Goal: Task Accomplishment & Management: Manage account settings

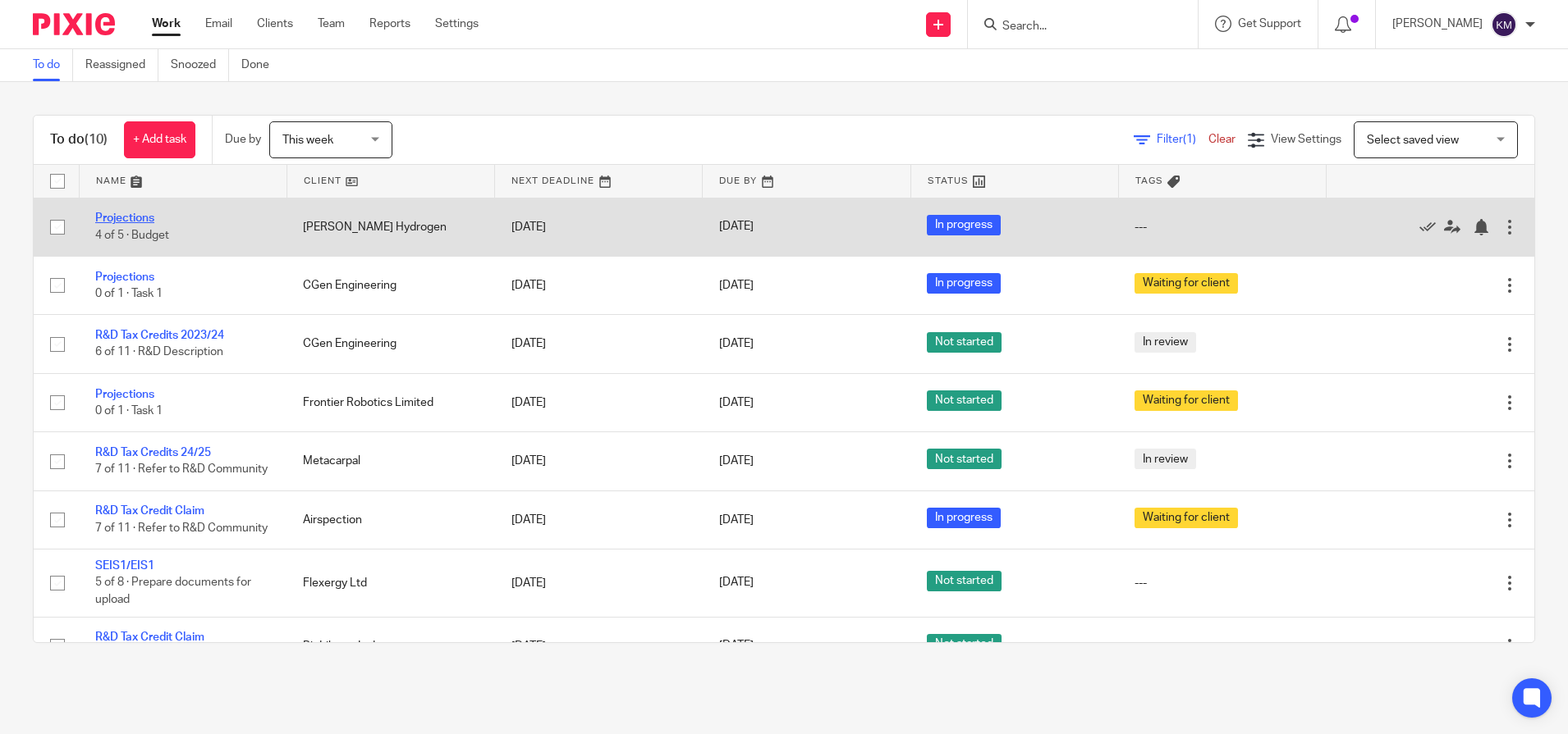
click at [131, 220] on link "Projections" at bounding box center [124, 218] width 59 height 12
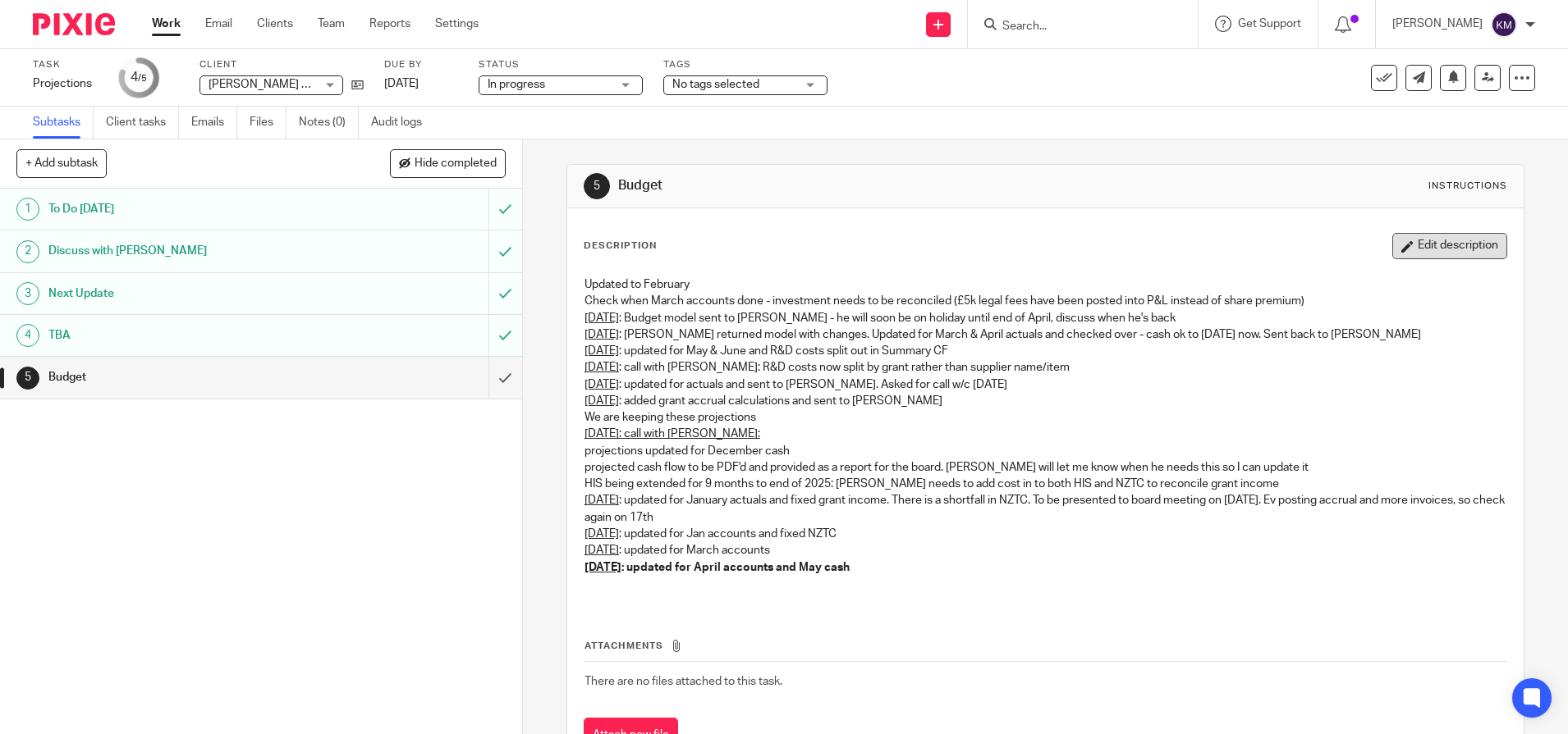
click at [1420, 253] on button "Edit description" at bounding box center [1449, 246] width 115 height 26
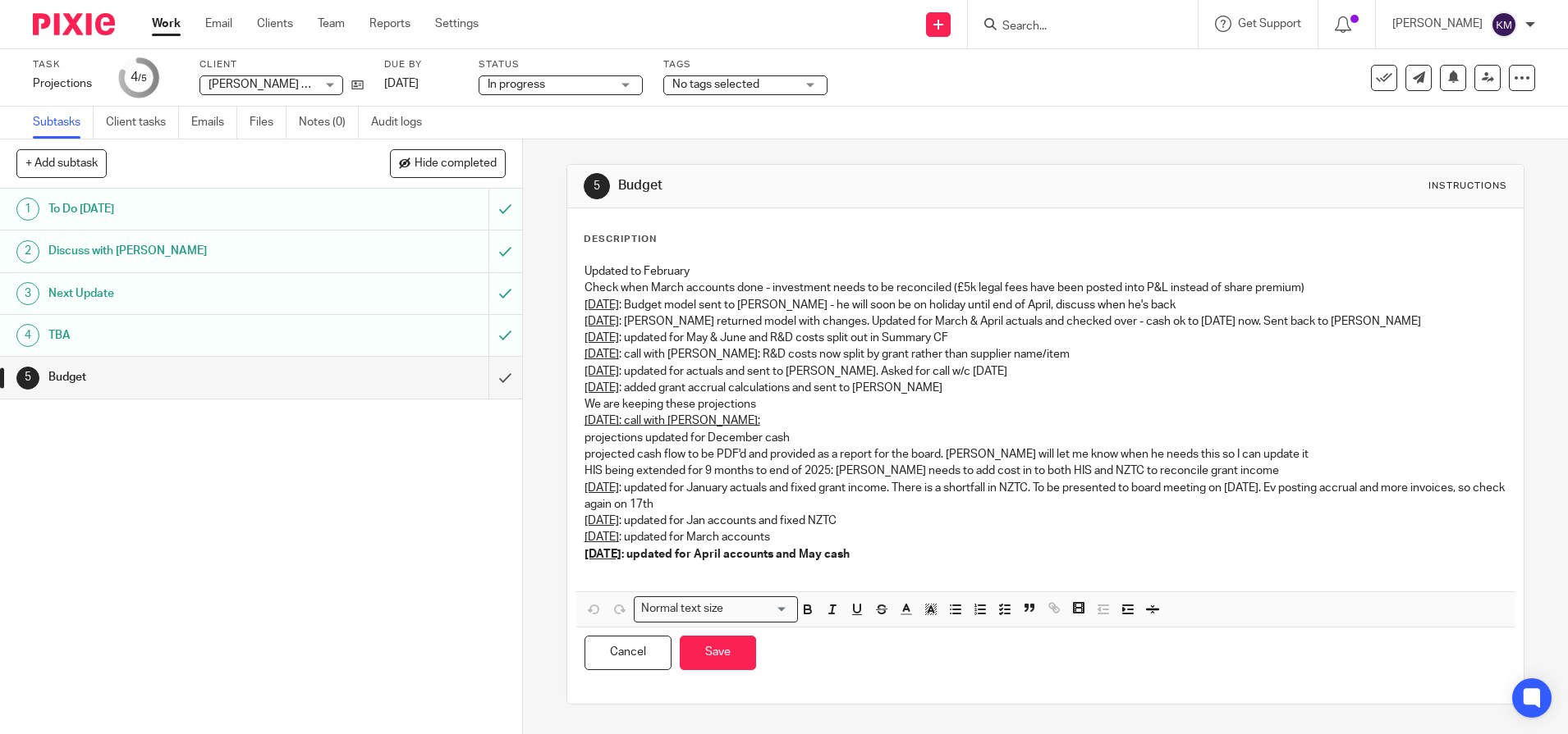
click at [928, 558] on p "2nd June : updated for April accounts and May cash" at bounding box center [1045, 554] width 922 height 16
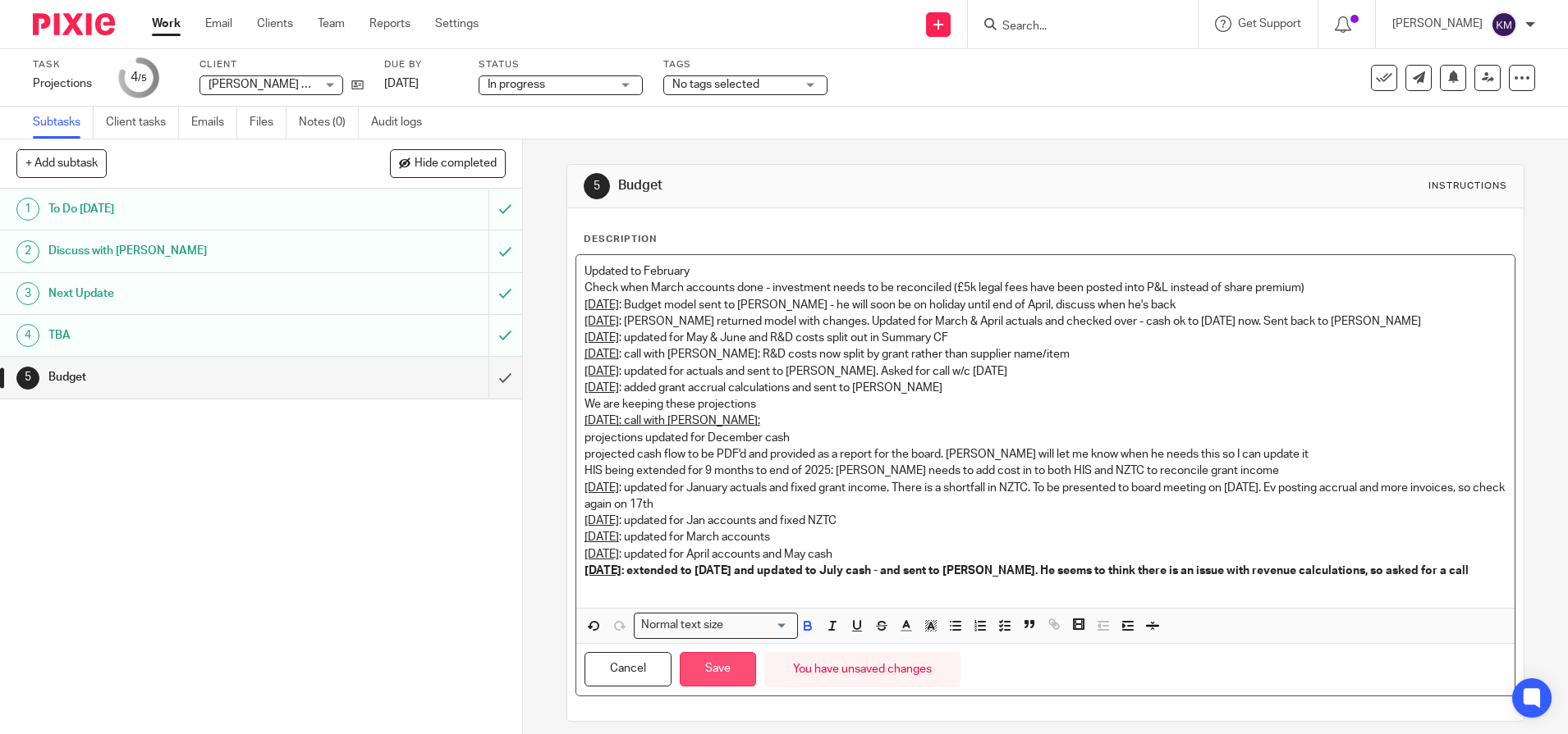
click at [723, 673] on button "Save" at bounding box center [717, 669] width 77 height 35
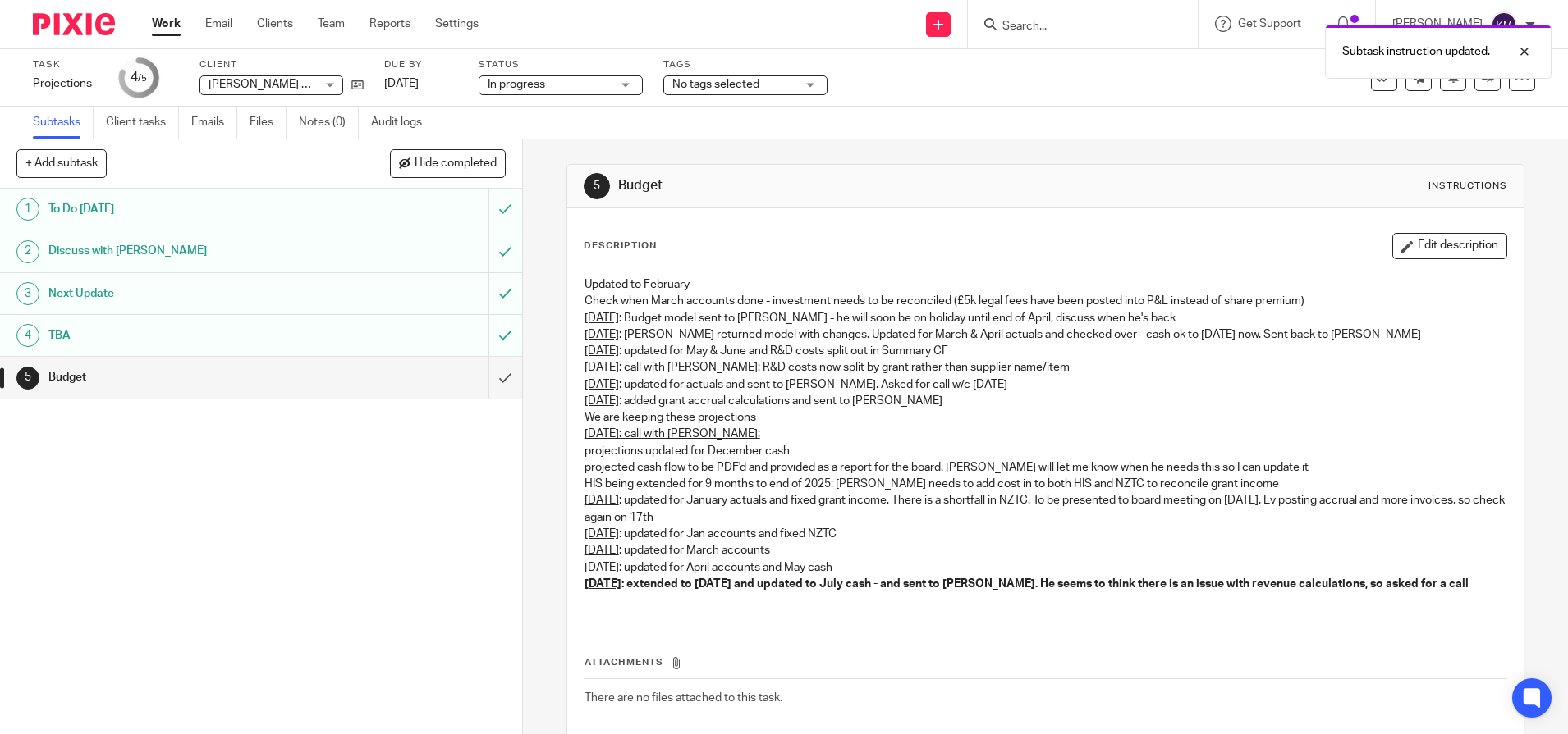
click at [79, 29] on img at bounding box center [74, 24] width 82 height 22
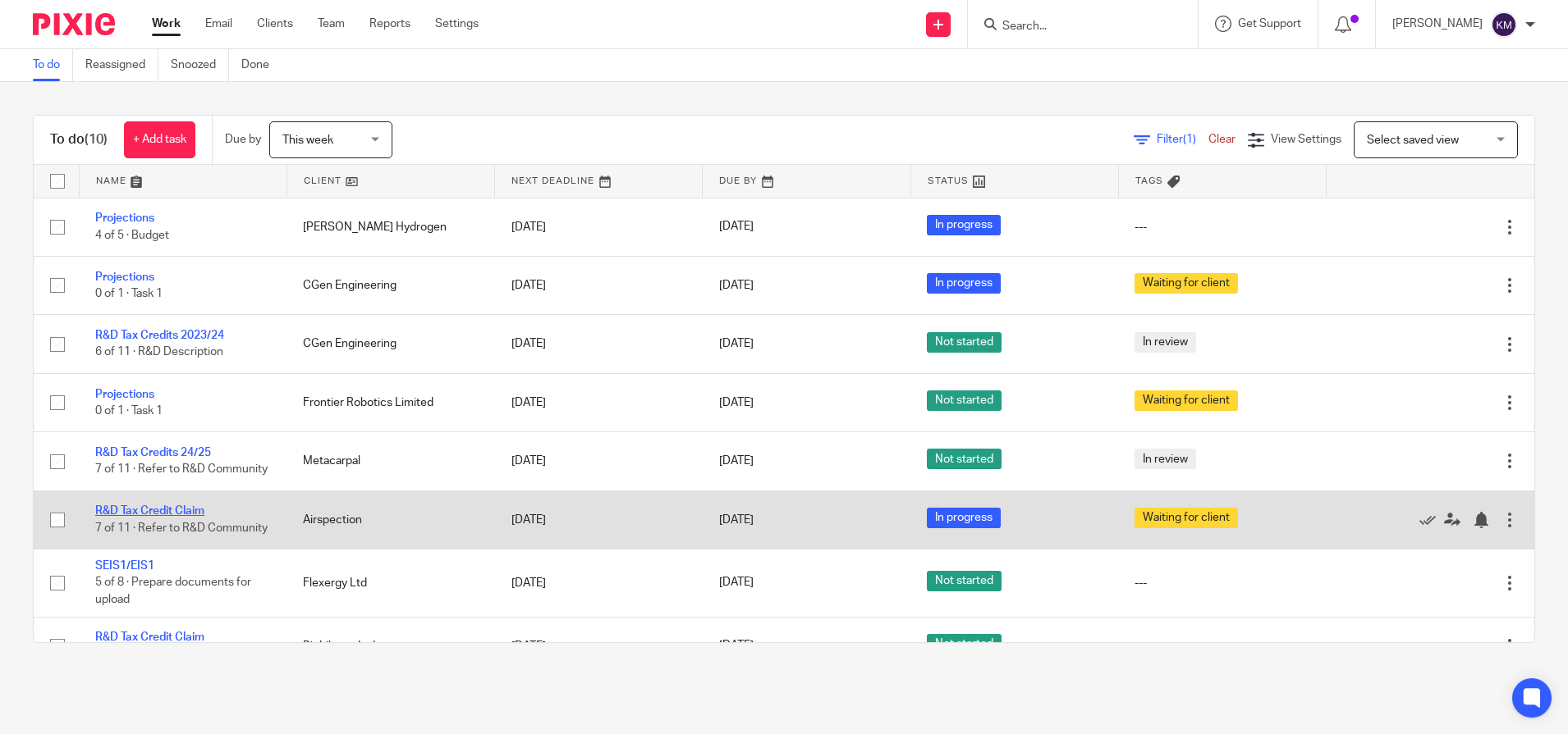
click at [126, 516] on link "R&D Tax Credit Claim" at bounding box center [149, 512] width 109 height 12
